Goal: Task Accomplishment & Management: Manage account settings

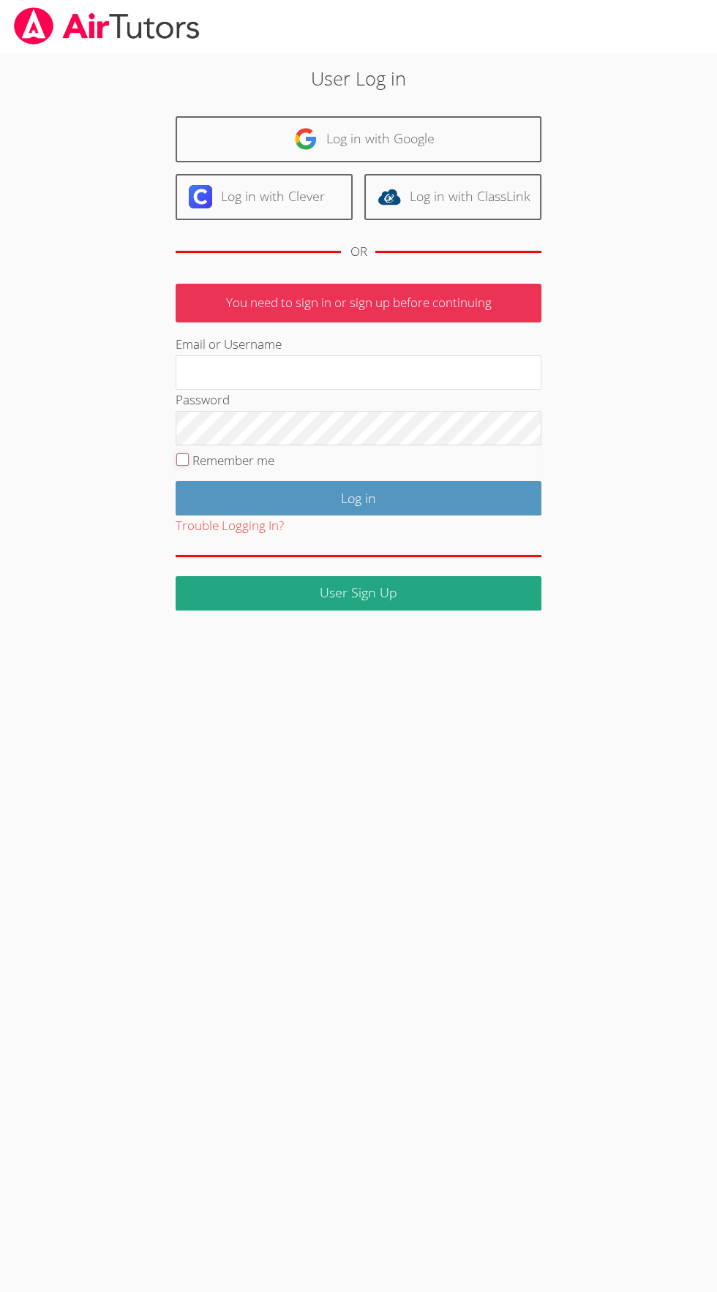
click at [176, 456] on input "Remember me" at bounding box center [182, 459] width 12 height 12
checkbox input "true"
click at [203, 372] on input "Email or Username" at bounding box center [358, 372] width 366 height 35
type input "educator.amelia.roberson@gmail.com"
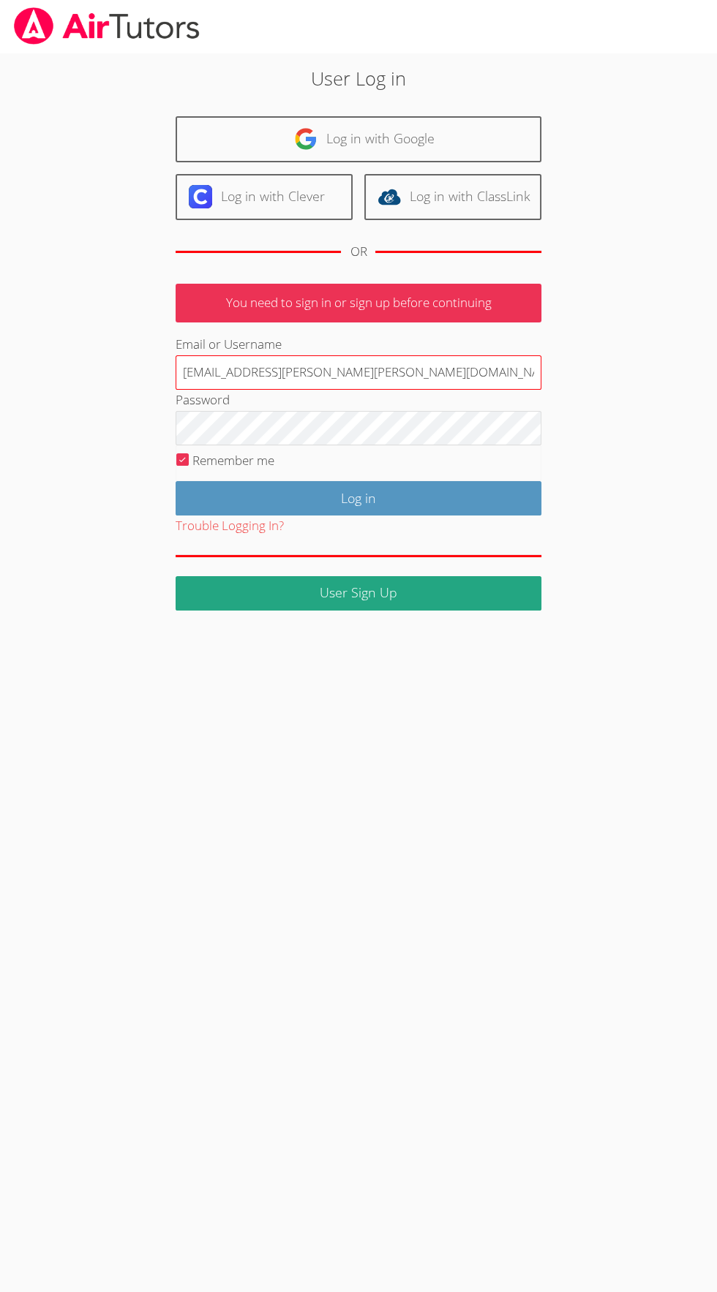
click at [175, 481] on input "Log in" at bounding box center [358, 498] width 366 height 34
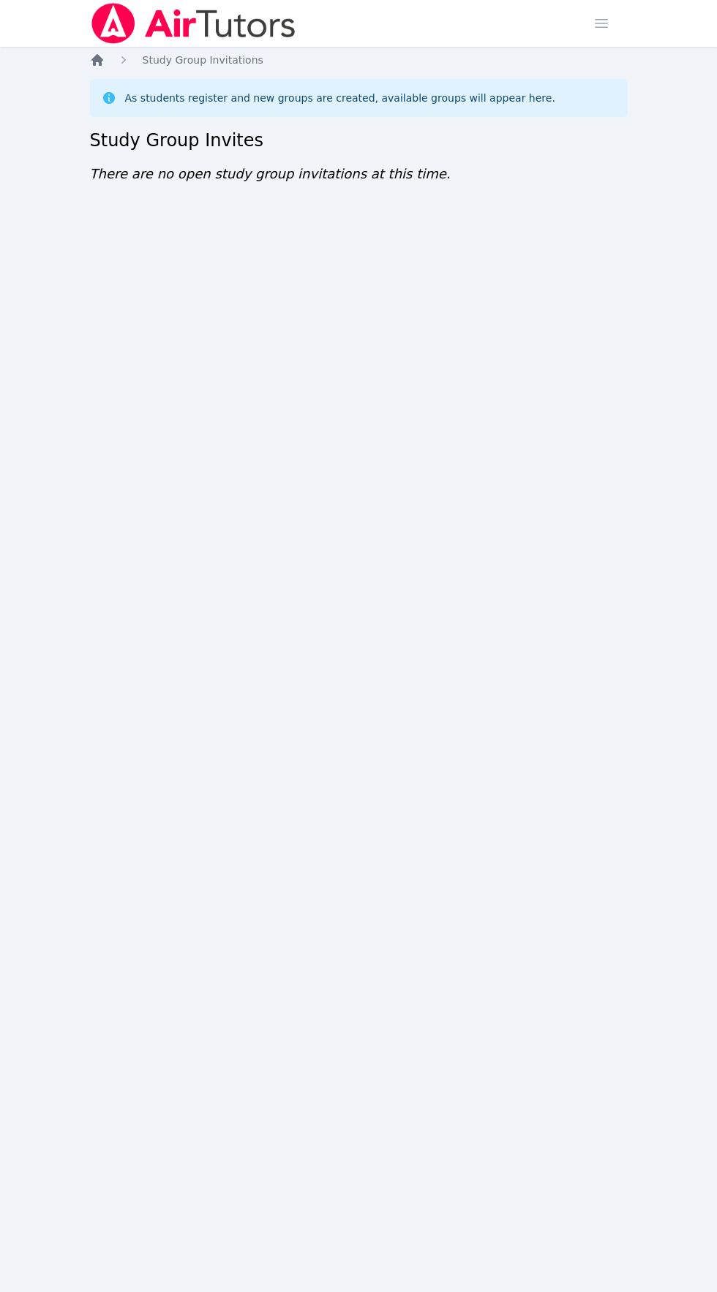
click at [95, 66] on icon "Breadcrumb" at bounding box center [97, 60] width 15 height 15
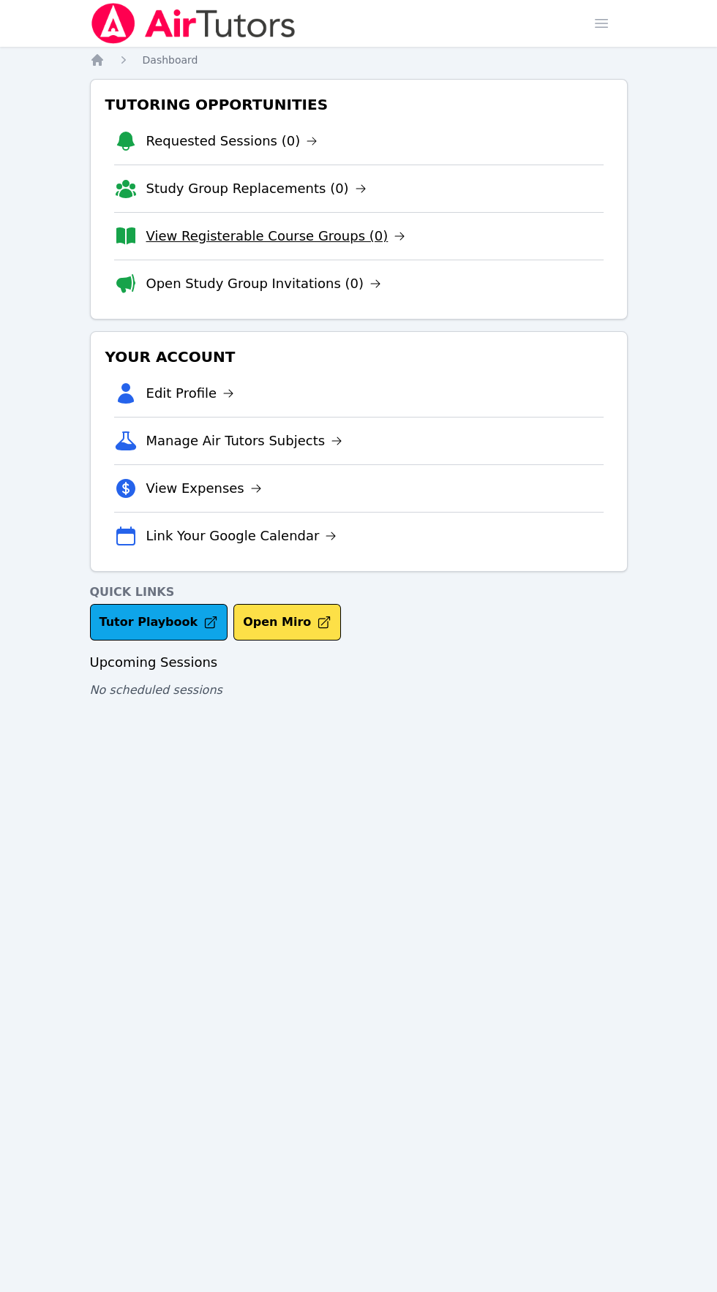
click at [172, 237] on link "View Registerable Course Groups (0)" at bounding box center [276, 236] width 260 height 20
